Goal: Transaction & Acquisition: Purchase product/service

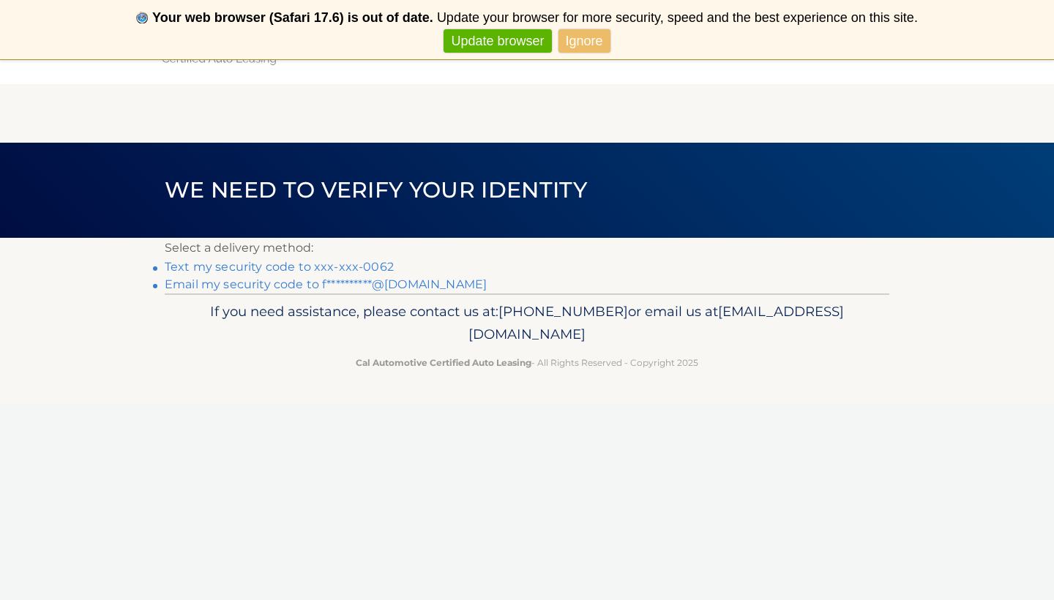
click at [370, 267] on link "Text my security code to xxx-xxx-0062" at bounding box center [279, 267] width 229 height 14
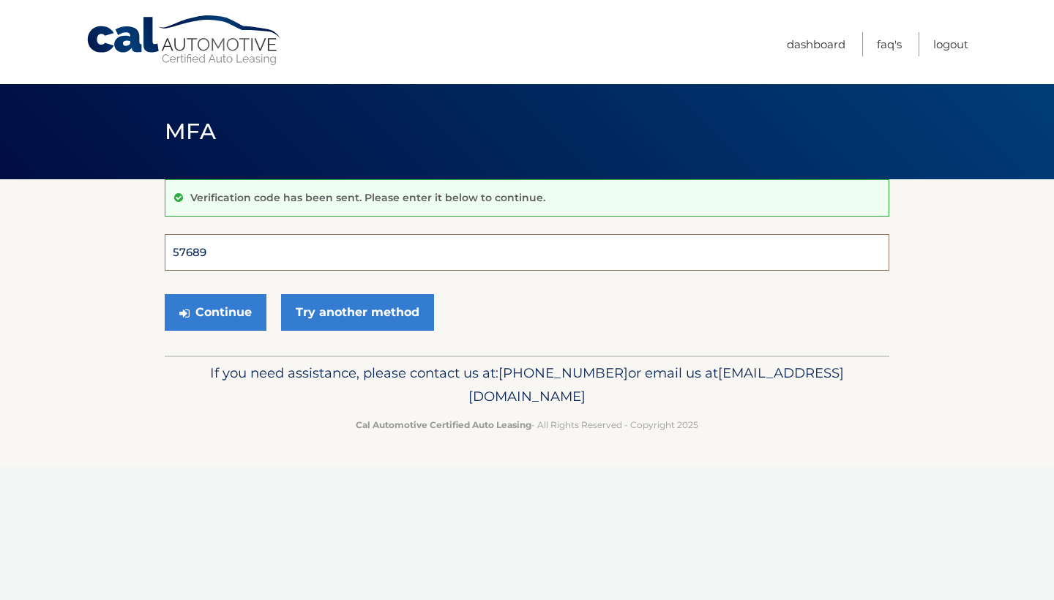
type input "576893"
click at [215, 312] on button "Continue" at bounding box center [216, 312] width 102 height 37
click at [223, 311] on button "Continue" at bounding box center [216, 312] width 102 height 37
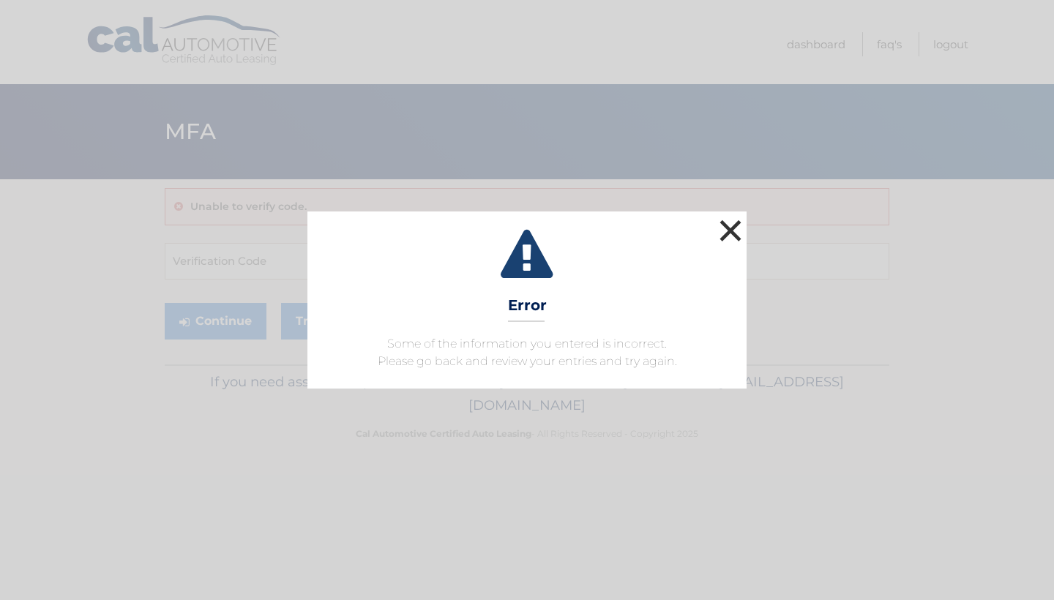
click at [733, 231] on button "×" at bounding box center [730, 230] width 29 height 29
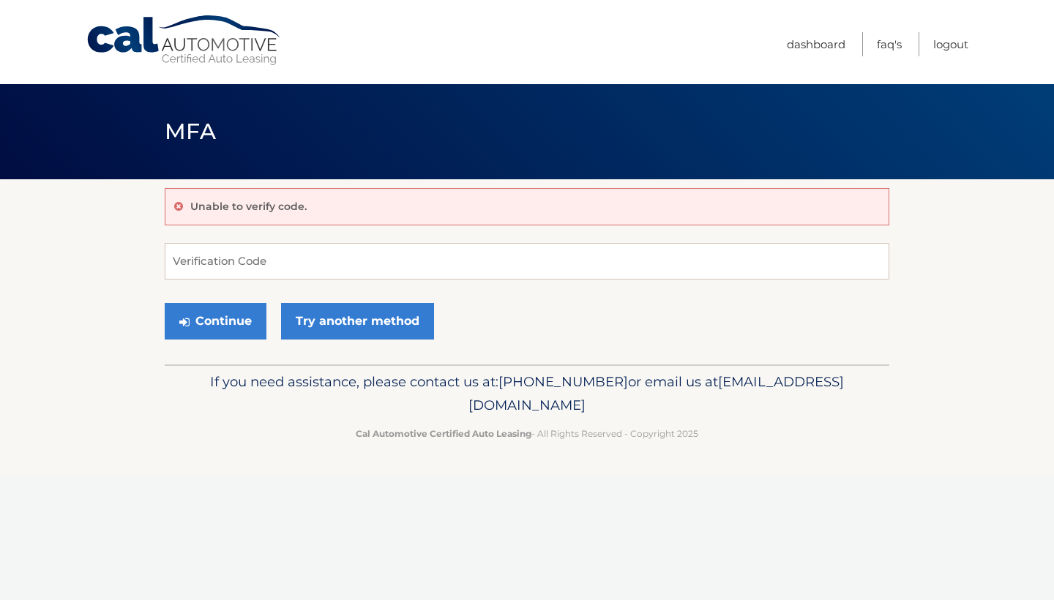
click at [143, 26] on link "Cal Automotive" at bounding box center [185, 41] width 198 height 52
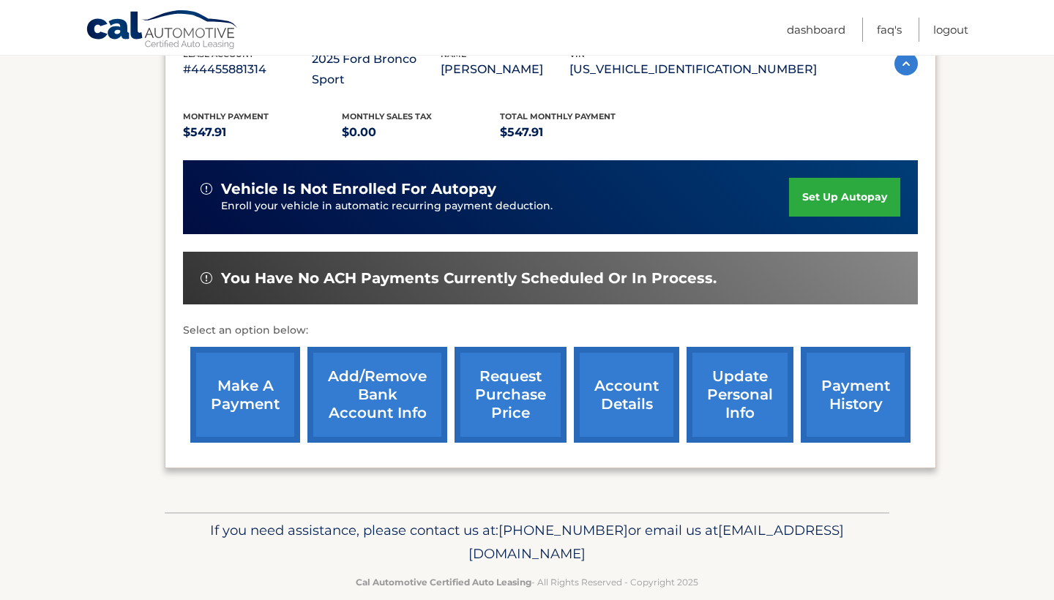
scroll to position [283, 0]
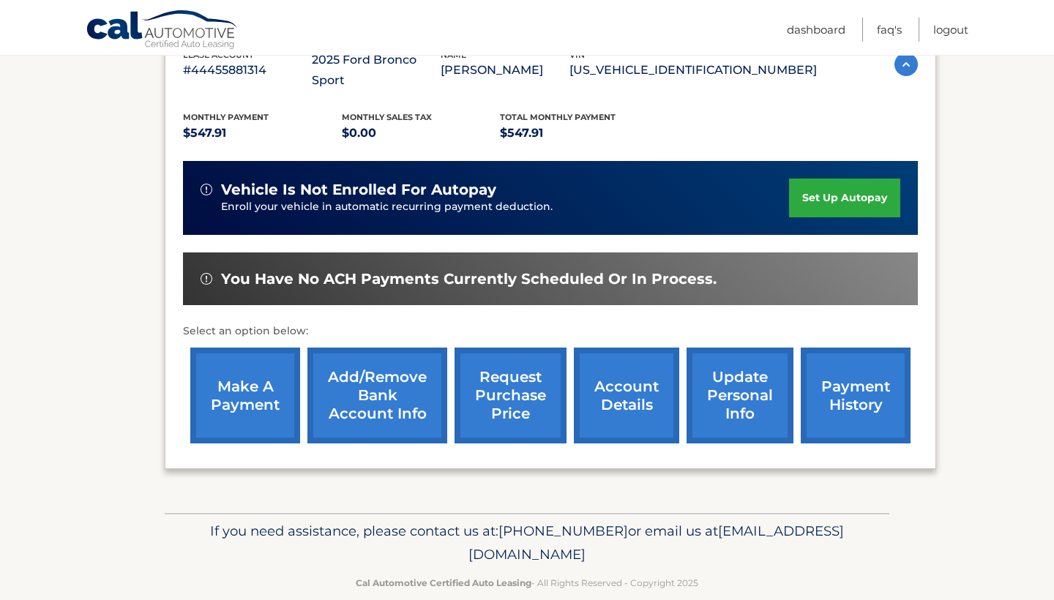
click at [255, 381] on link "make a payment" at bounding box center [245, 396] width 110 height 96
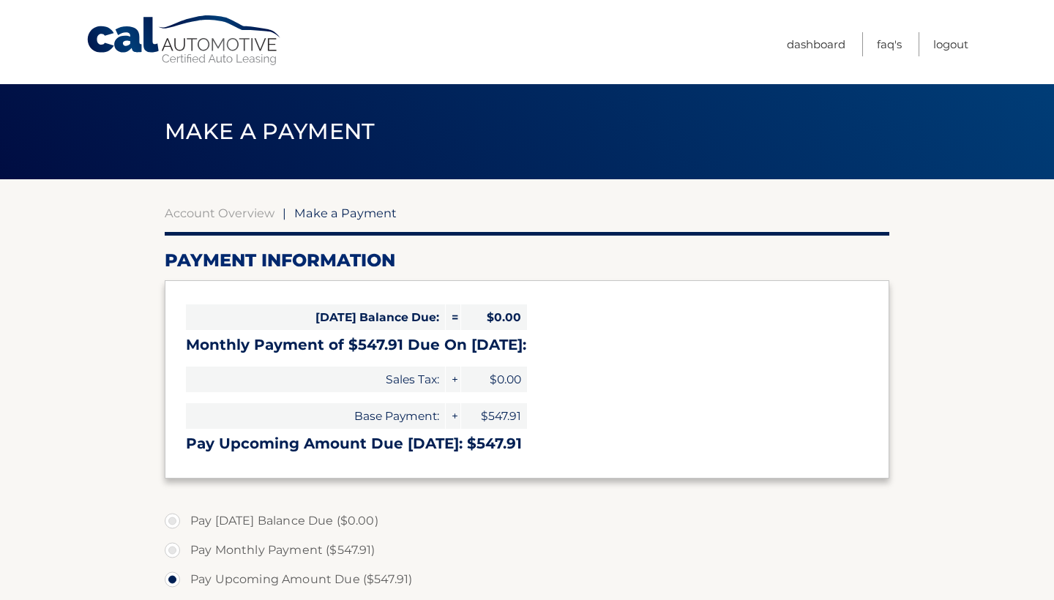
select select "OGM2YWU3NTgtMWQ2ZS00YTYwLThkNzgtMDEzZjE0NzUyOTRj"
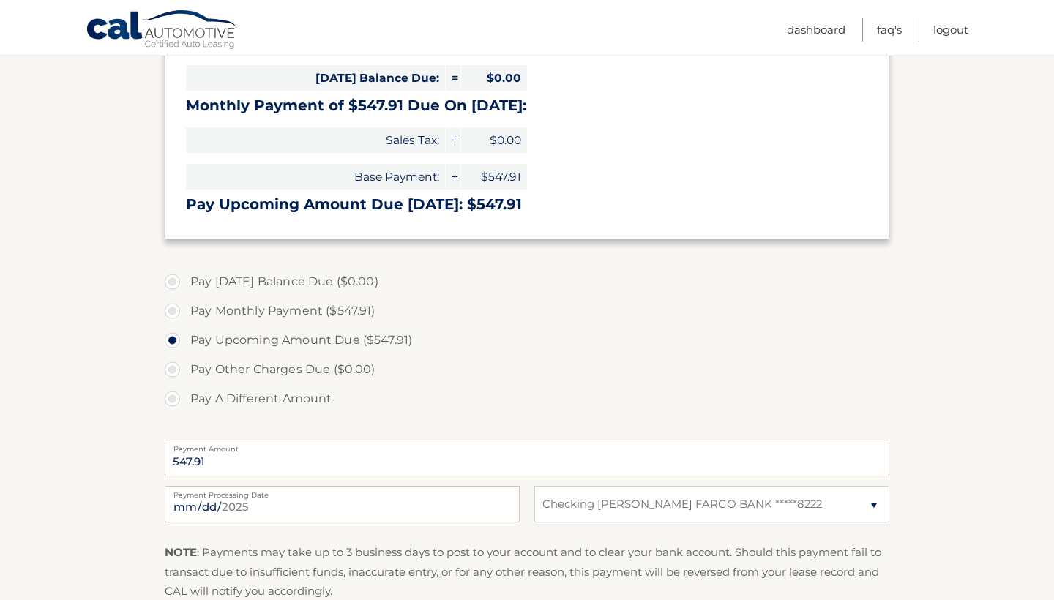
scroll to position [247, 0]
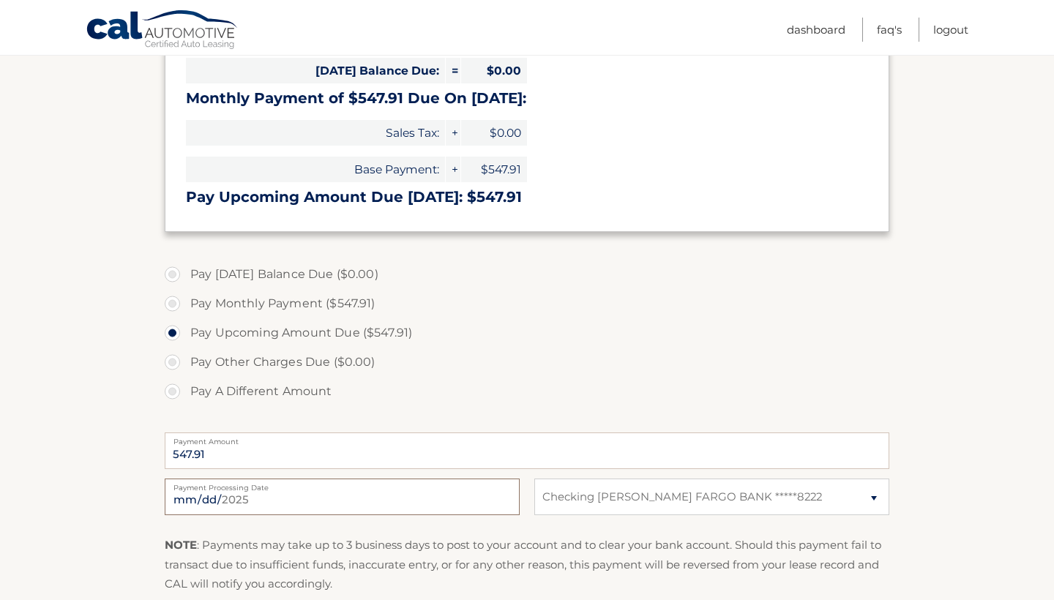
click at [210, 498] on input "2025-10-02" at bounding box center [342, 497] width 355 height 37
type input "2025-10-03"
click at [517, 387] on label "Pay A Different Amount" at bounding box center [527, 391] width 724 height 29
click at [185, 387] on input "Pay A Different Amount" at bounding box center [177, 388] width 15 height 23
radio input "true"
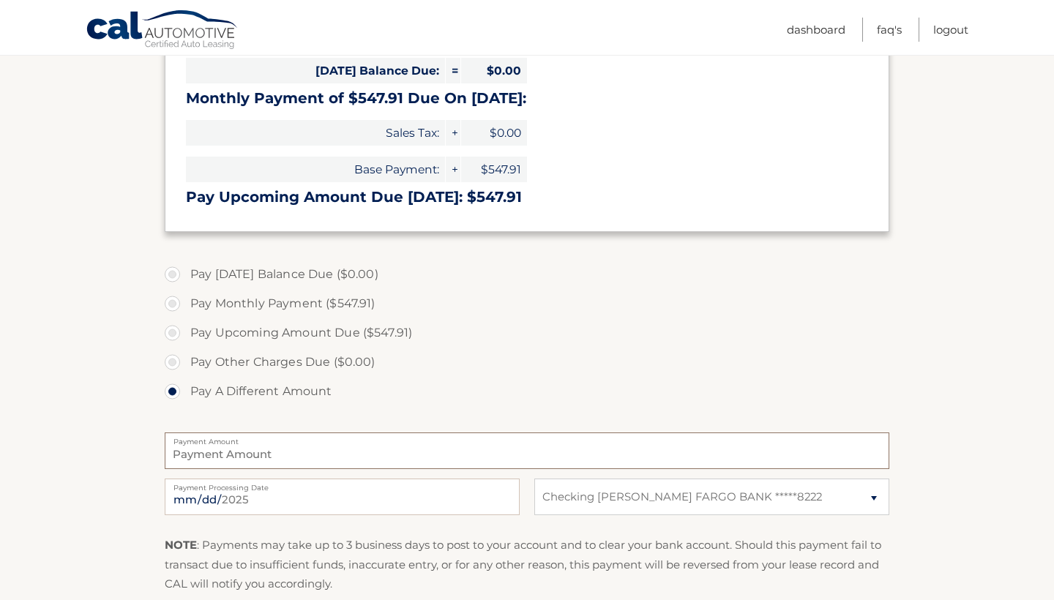
click at [446, 451] on input "Payment Amount" at bounding box center [527, 450] width 724 height 37
click at [270, 299] on label "Pay Monthly Payment ($547.91)" at bounding box center [527, 303] width 724 height 29
click at [185, 299] on input "Pay Monthly Payment ($547.91)" at bounding box center [177, 300] width 15 height 23
radio input "true"
type input "547.91"
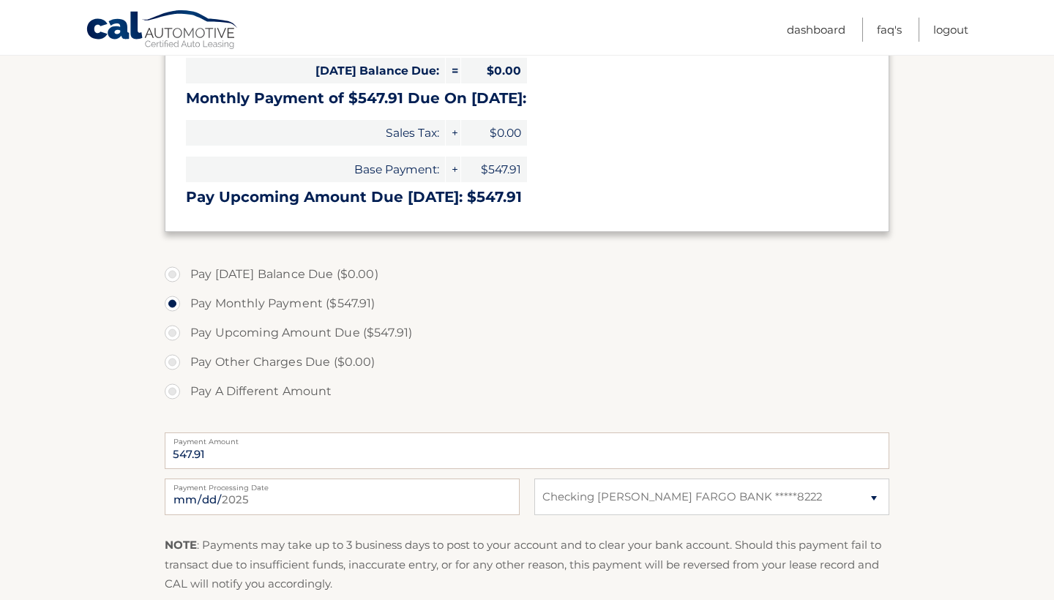
click at [543, 370] on label "Pay Other Charges Due ($0.00)" at bounding box center [527, 362] width 724 height 29
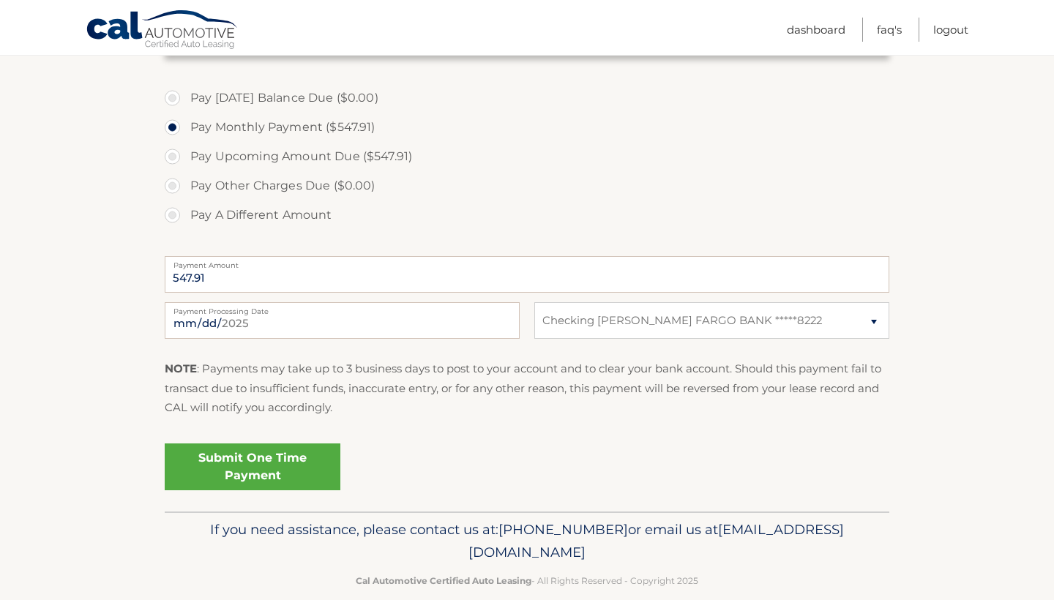
scroll to position [425, 0]
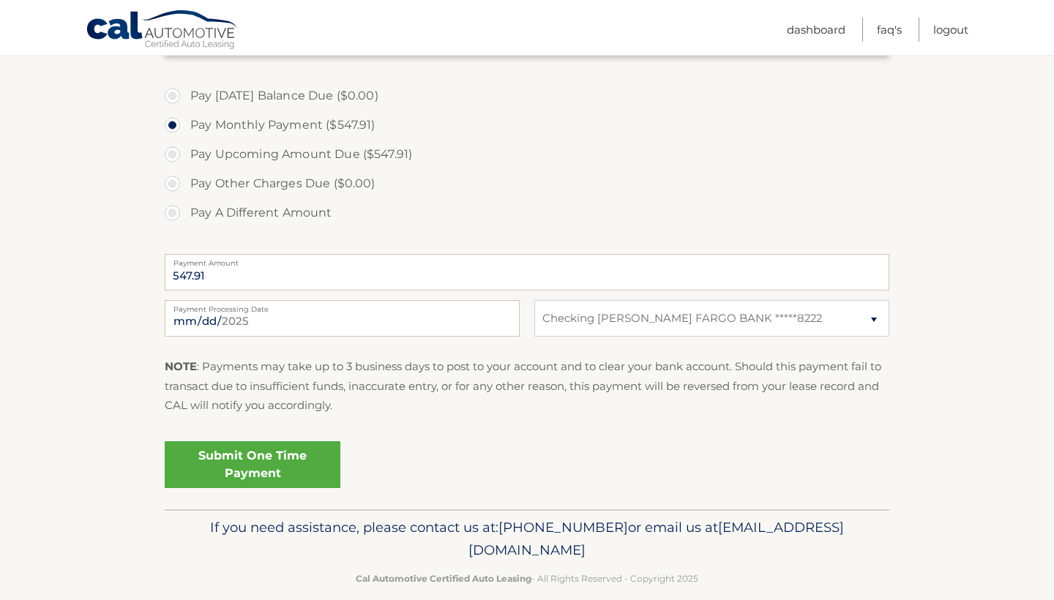
click at [283, 465] on link "Submit One Time Payment" at bounding box center [253, 464] width 176 height 47
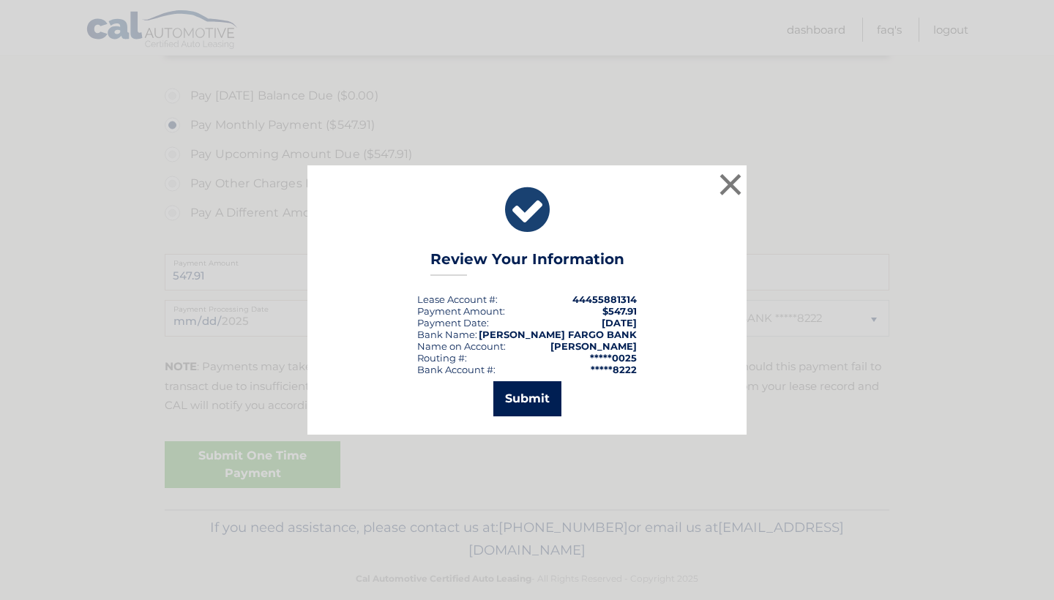
click at [521, 397] on button "Submit" at bounding box center [527, 398] width 68 height 35
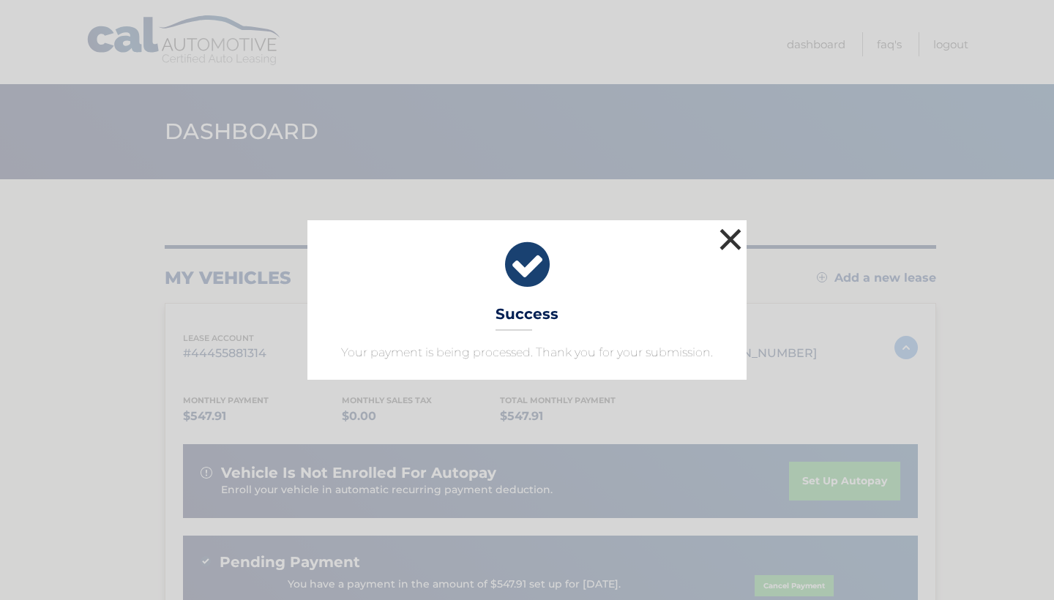
click at [738, 236] on button "×" at bounding box center [730, 239] width 29 height 29
